Goal: Complete application form

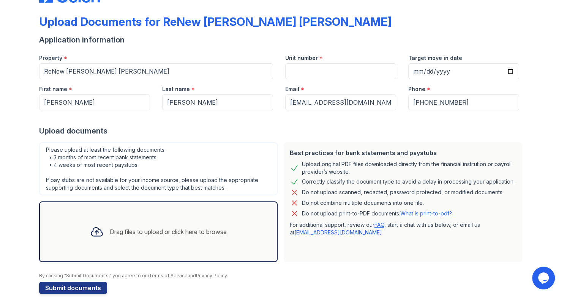
scroll to position [41, 0]
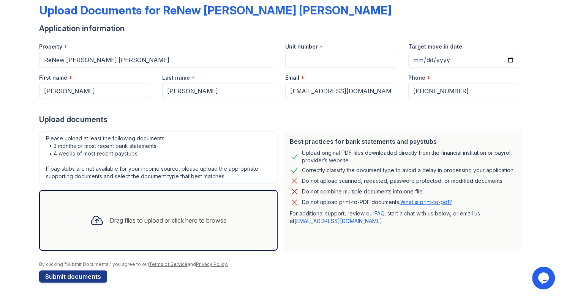
click at [96, 219] on icon at bounding box center [96, 220] width 11 height 9
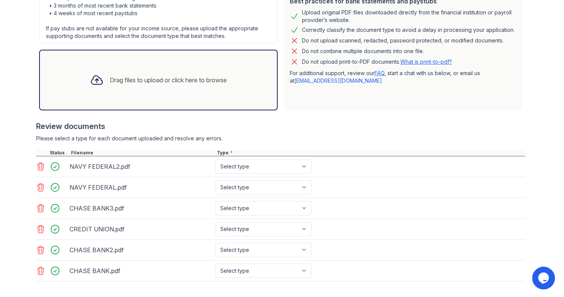
scroll to position [215, 0]
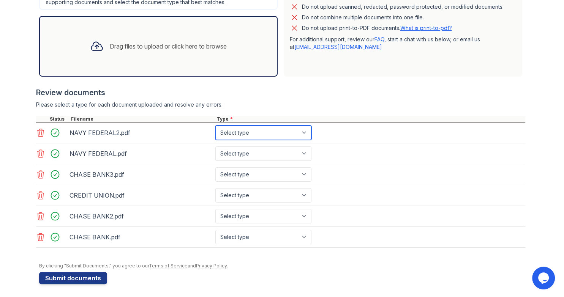
click at [215, 126] on select "Select type Paystub Bank Statement Offer Letter Tax Documents Benefit Award Let…" at bounding box center [263, 133] width 96 height 14
click at [389, 161] on div "NAVY FEDERAL.pdf Select type Paystub Bank Statement Offer Letter Tax Documents …" at bounding box center [280, 153] width 489 height 21
click at [215, 126] on select "Select type Paystub Bank Statement Offer Letter Tax Documents Benefit Award Let…" at bounding box center [263, 133] width 96 height 14
select select "bank_statement"
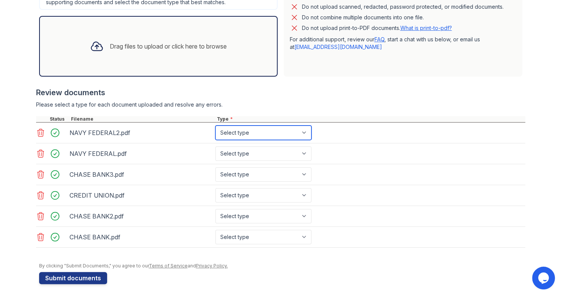
click option "Bank Statement" at bounding box center [0, 0] width 0 height 0
click at [215, 126] on select "Select type Paystub Bank Statement Offer Letter Tax Documents Benefit Award Let…" at bounding box center [263, 133] width 96 height 14
click option "Bank Statement" at bounding box center [0, 0] width 0 height 0
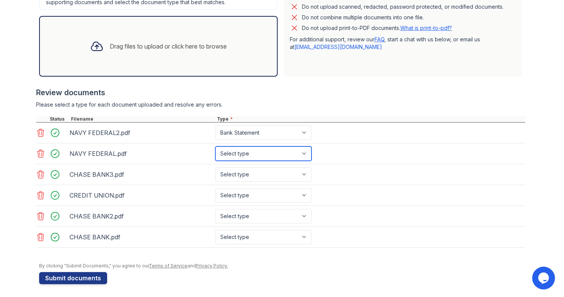
click at [215, 147] on select "Select type Paystub Bank Statement Offer Letter Tax Documents Benefit Award Let…" at bounding box center [263, 154] width 96 height 14
select select "bank_statement"
click option "Bank Statement" at bounding box center [0, 0] width 0 height 0
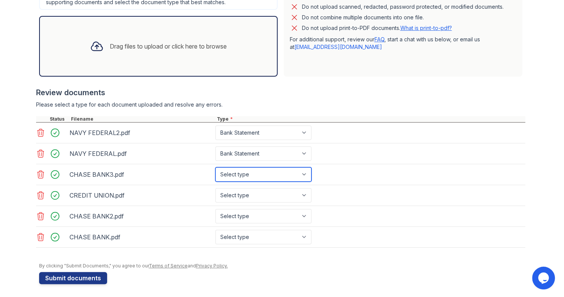
click at [215, 167] on select "Select type Paystub Bank Statement Offer Letter Tax Documents Benefit Award Let…" at bounding box center [263, 174] width 96 height 14
select select "bank_statement"
click option "Bank Statement" at bounding box center [0, 0] width 0 height 0
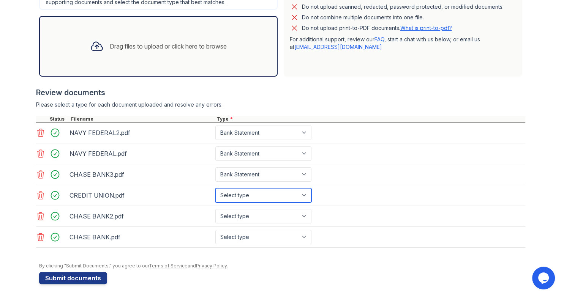
click at [215, 188] on select "Select type Paystub Bank Statement Offer Letter Tax Documents Benefit Award Let…" at bounding box center [263, 195] width 96 height 14
select select "bank_statement"
click option "Bank Statement" at bounding box center [0, 0] width 0 height 0
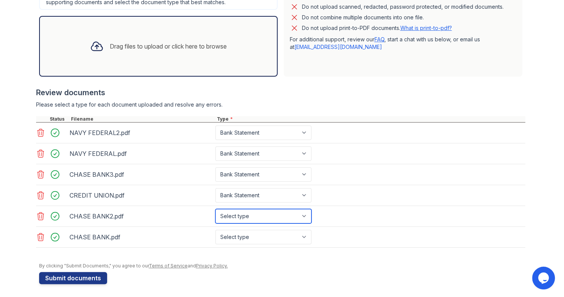
click at [215, 209] on select "Select type Paystub Bank Statement Offer Letter Tax Documents Benefit Award Let…" at bounding box center [263, 216] width 96 height 14
select select "bank_statement"
click option "Bank Statement" at bounding box center [0, 0] width 0 height 0
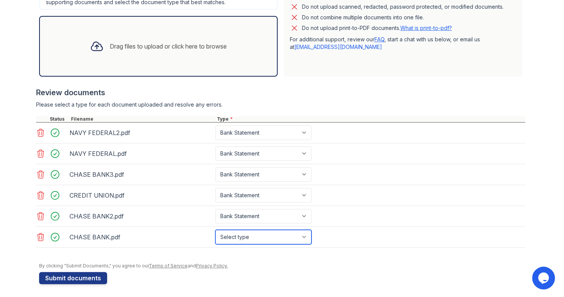
click at [215, 230] on select "Select type Paystub Bank Statement Offer Letter Tax Documents Benefit Award Let…" at bounding box center [263, 237] width 96 height 14
click at [235, 233] on select "Select type Paystub Bank Statement Offer Letter Tax Documents Benefit Award Let…" at bounding box center [263, 237] width 96 height 14
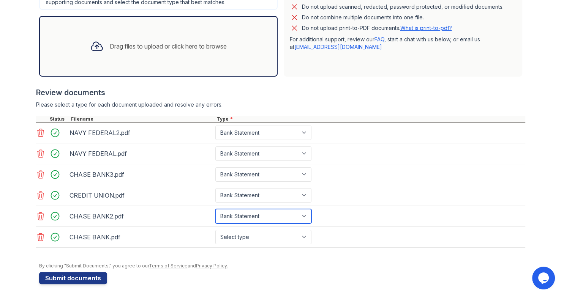
click at [215, 209] on select "Select type Paystub Bank Statement Offer Letter Tax Documents Benefit Award Let…" at bounding box center [263, 216] width 96 height 14
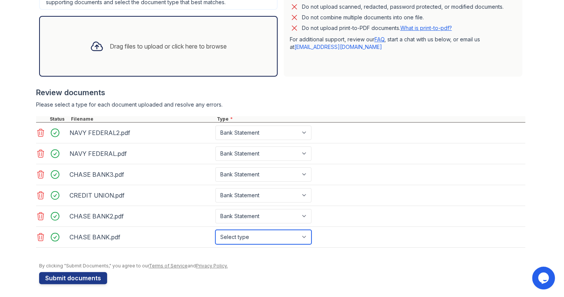
click at [215, 230] on select "Select type Paystub Bank Statement Offer Letter Tax Documents Benefit Award Let…" at bounding box center [263, 237] width 96 height 14
select select "bank_statement"
click option "Bank Statement" at bounding box center [0, 0] width 0 height 0
click at [362, 221] on div "CHASE BANK2.pdf Select type Paystub Bank Statement Offer Letter Tax Documents B…" at bounding box center [280, 216] width 489 height 21
click at [106, 43] on div "Drag files to upload or click here to browse" at bounding box center [158, 46] width 149 height 26
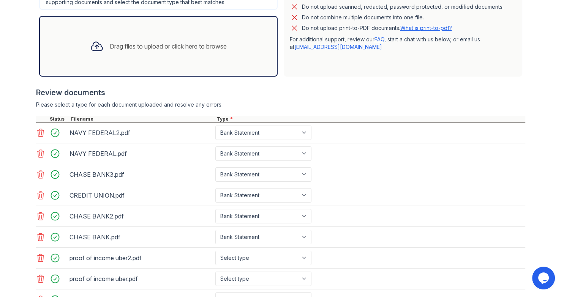
click at [333, 249] on div "proof of income uber2.pdf Select type Paystub Bank Statement Offer Letter Tax D…" at bounding box center [280, 258] width 489 height 21
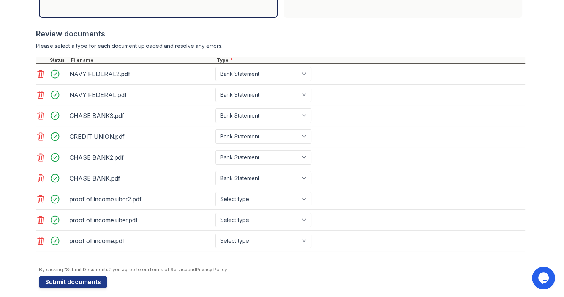
scroll to position [277, 0]
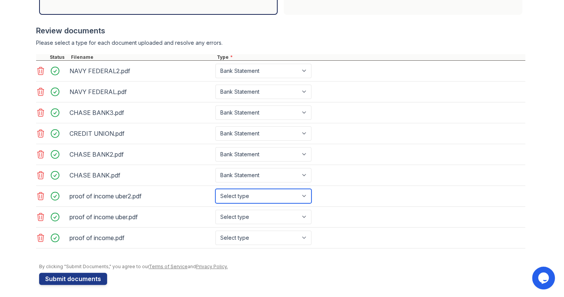
click at [215, 189] on select "Select type Paystub Bank Statement Offer Letter Tax Documents Benefit Award Let…" at bounding box center [263, 196] width 96 height 14
select select "paystub"
click option "Paystub" at bounding box center [0, 0] width 0 height 0
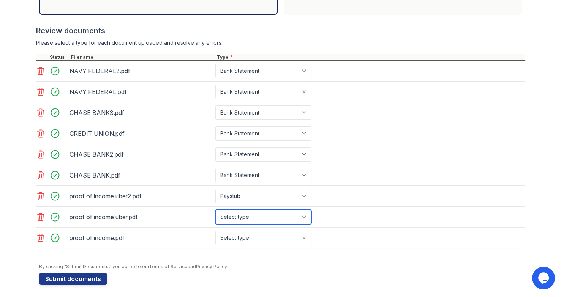
click at [215, 210] on select "Select type Paystub Bank Statement Offer Letter Tax Documents Benefit Award Let…" at bounding box center [263, 217] width 96 height 14
select select "paystub"
click option "Paystub" at bounding box center [0, 0] width 0 height 0
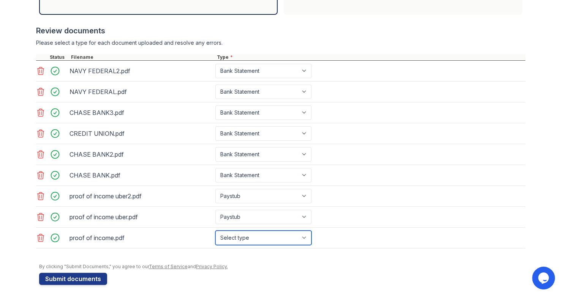
click at [215, 231] on select "Select type Paystub Bank Statement Offer Letter Tax Documents Benefit Award Let…" at bounding box center [263, 238] width 96 height 14
select select "paystub"
click option "Paystub" at bounding box center [0, 0] width 0 height 0
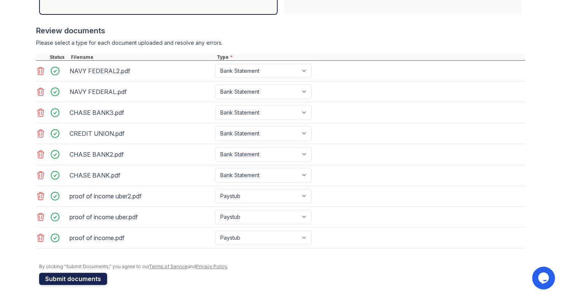
click at [87, 276] on button "Submit documents" at bounding box center [73, 279] width 68 height 12
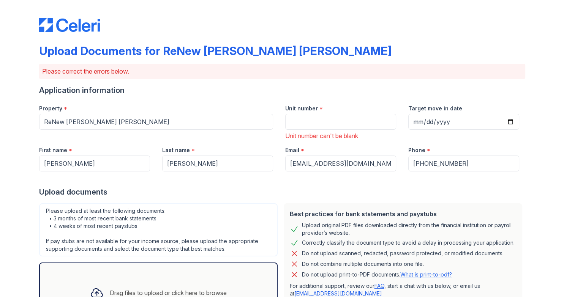
click at [87, 276] on div "Drag files to upload or click here to browse" at bounding box center [158, 293] width 238 height 61
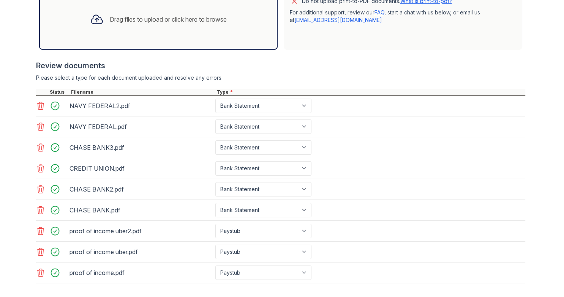
scroll to position [309, 0]
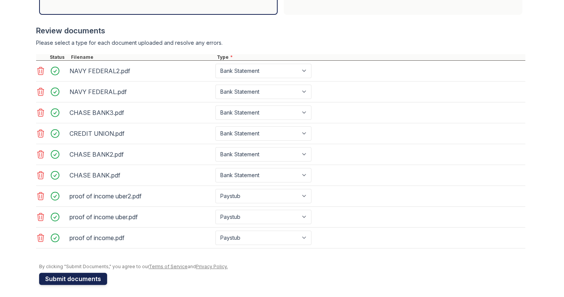
click at [69, 273] on button "Submit documents" at bounding box center [73, 279] width 68 height 12
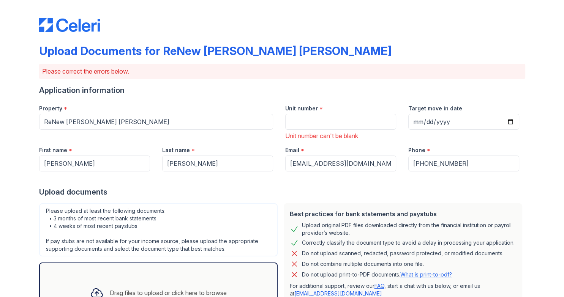
click at [313, 136] on div "Unit number can't be blank" at bounding box center [340, 135] width 111 height 9
click at [301, 123] on input "Unit number" at bounding box center [340, 122] width 111 height 16
